Goal: Check status: Check status

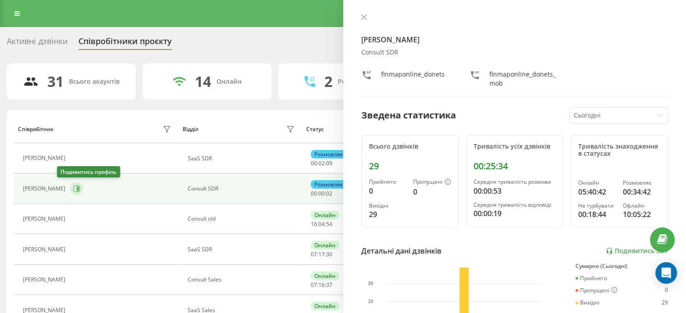
click at [63, 213] on div "[PERSON_NAME]" at bounding box center [98, 219] width 151 height 13
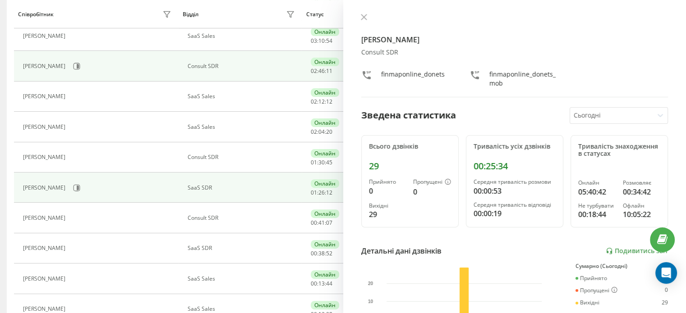
scroll to position [285, 0]
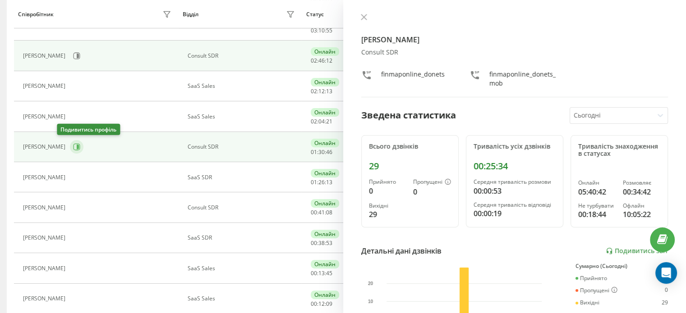
click at [77, 147] on icon at bounding box center [78, 147] width 2 height 5
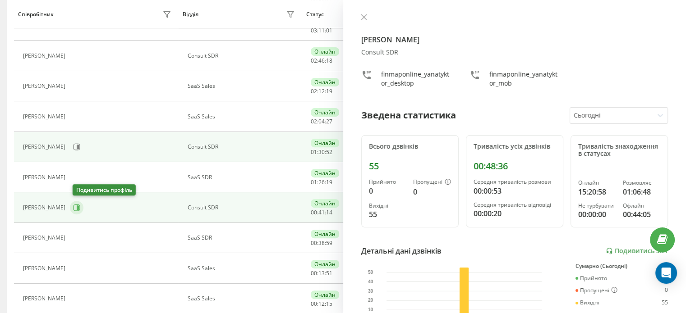
click at [77, 207] on icon at bounding box center [76, 207] width 7 height 7
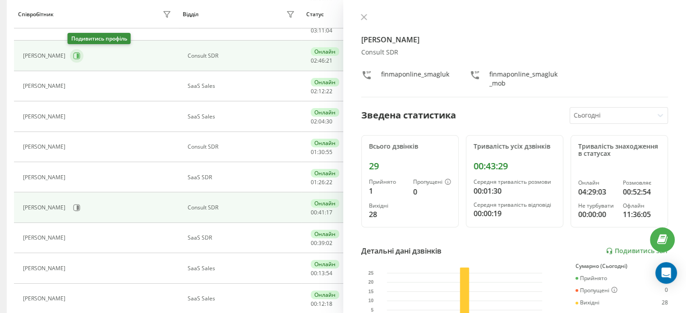
click at [77, 55] on icon at bounding box center [77, 56] width 7 height 7
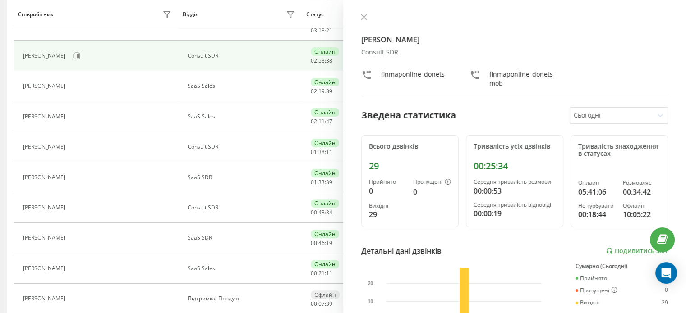
scroll to position [13, 0]
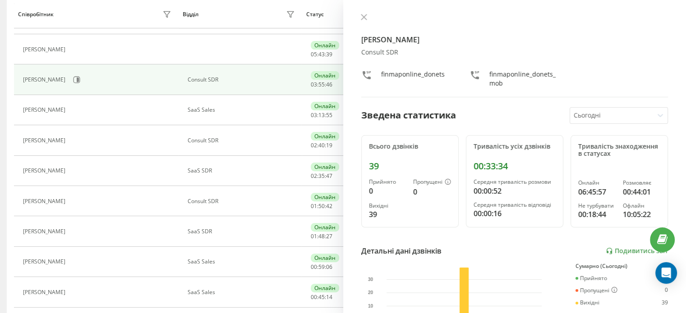
scroll to position [260, 0]
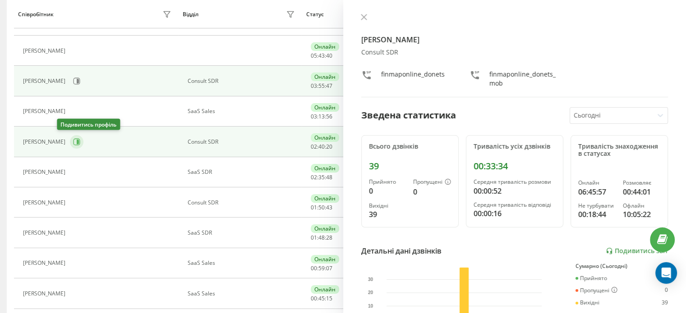
click at [77, 140] on icon at bounding box center [78, 142] width 2 height 5
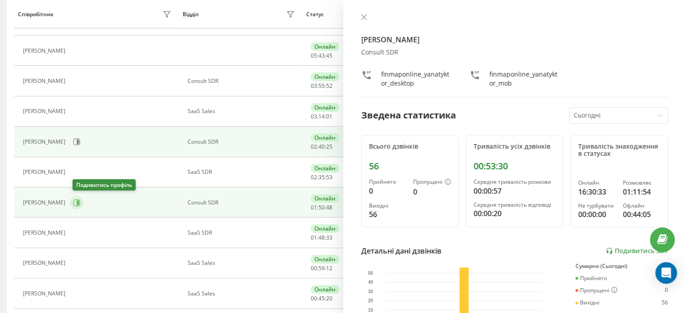
click at [80, 199] on icon at bounding box center [76, 202] width 7 height 7
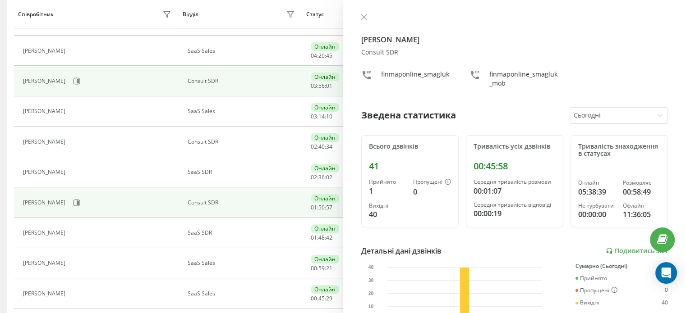
scroll to position [230, 0]
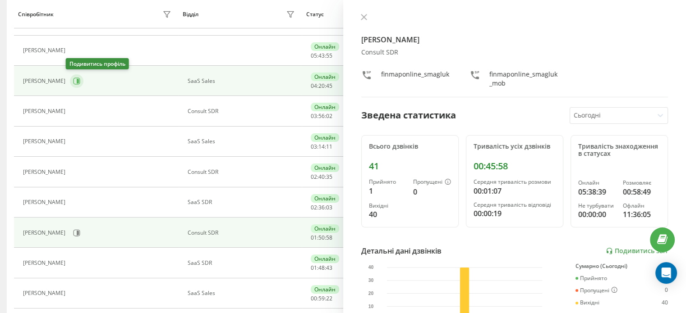
click at [76, 78] on icon at bounding box center [76, 81] width 7 height 7
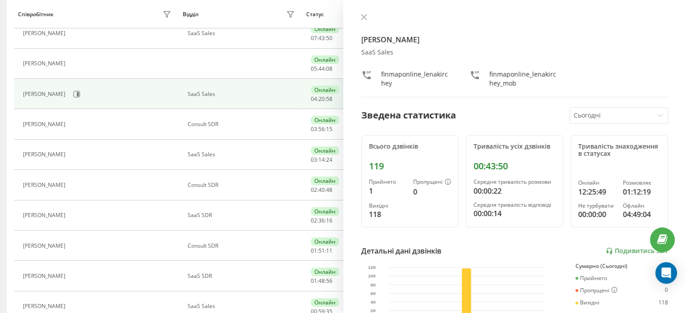
scroll to position [215, 0]
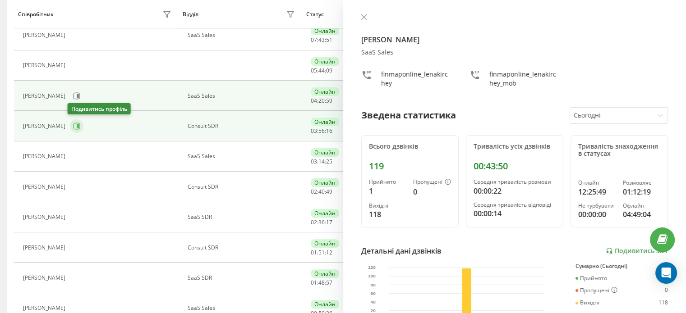
click at [77, 124] on icon at bounding box center [77, 126] width 7 height 7
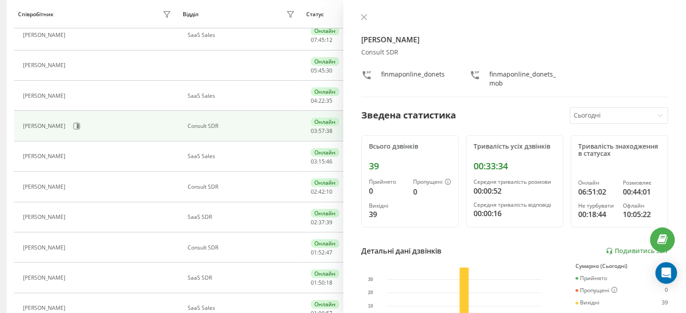
scroll to position [33, 0]
